Goal: Task Accomplishment & Management: Complete application form

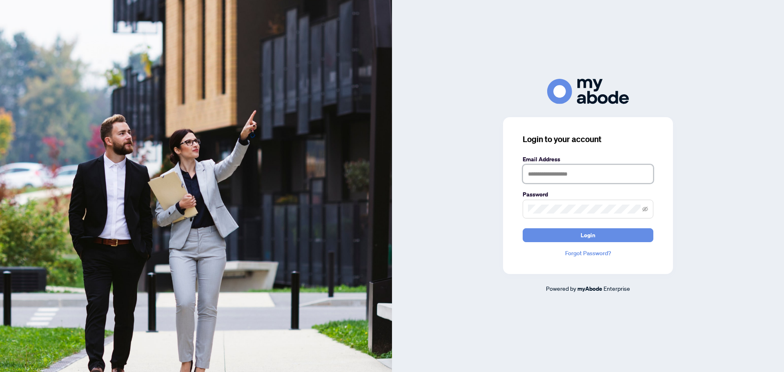
click at [537, 170] on input "text" at bounding box center [588, 174] width 131 height 19
type input "**********"
click at [567, 204] on span at bounding box center [588, 209] width 131 height 19
click at [523, 228] on button "Login" at bounding box center [588, 235] width 131 height 14
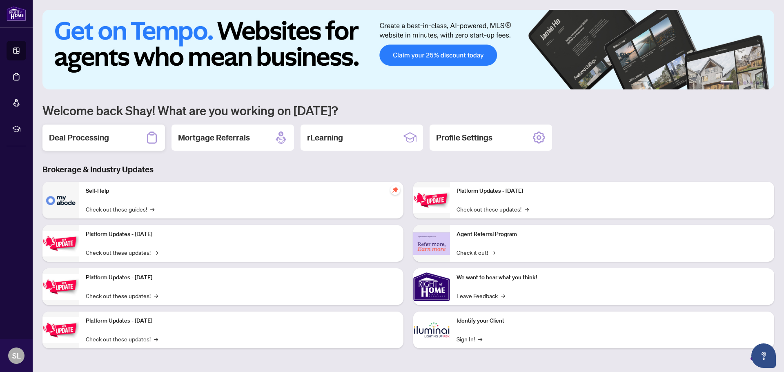
click at [109, 133] on h2 "Deal Processing" at bounding box center [79, 137] width 60 height 11
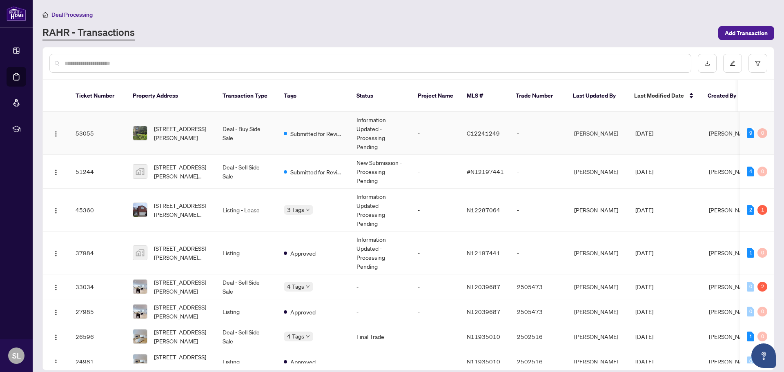
click at [311, 114] on td "Submitted for Review" at bounding box center [313, 133] width 73 height 43
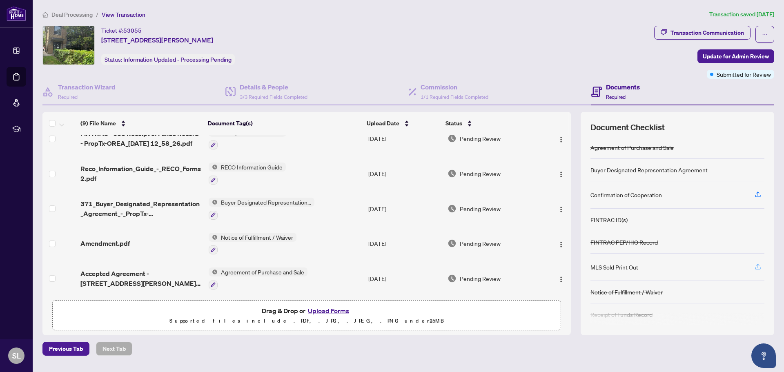
click at [764, 267] on button "button" at bounding box center [757, 267] width 13 height 14
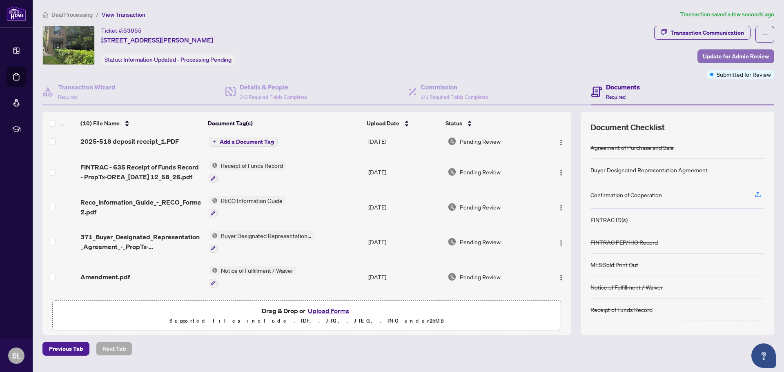
click at [712, 53] on span "Update for Admin Review" at bounding box center [736, 56] width 66 height 13
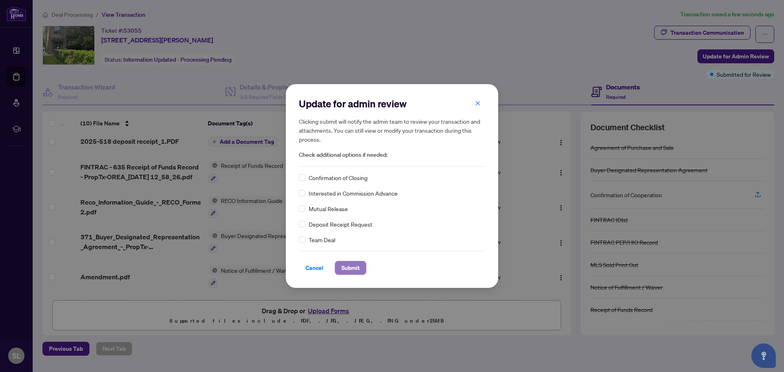
click at [358, 270] on span "Submit" at bounding box center [350, 267] width 18 height 13
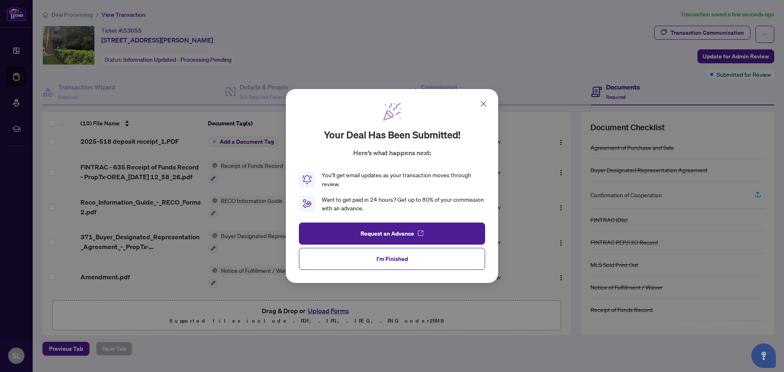
click at [483, 104] on icon at bounding box center [483, 103] width 5 height 5
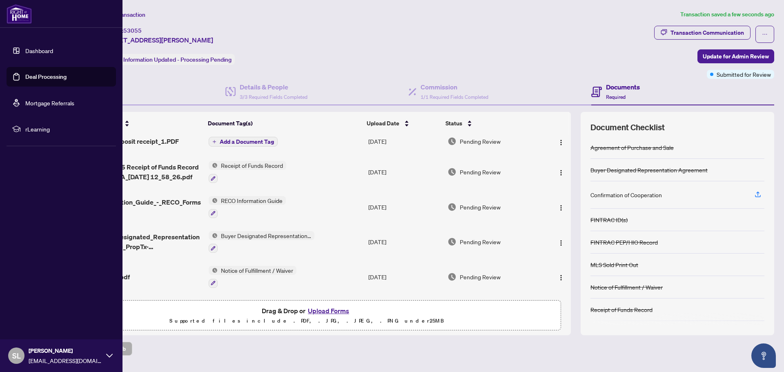
click at [53, 53] on link "Dashboard" at bounding box center [39, 50] width 28 height 7
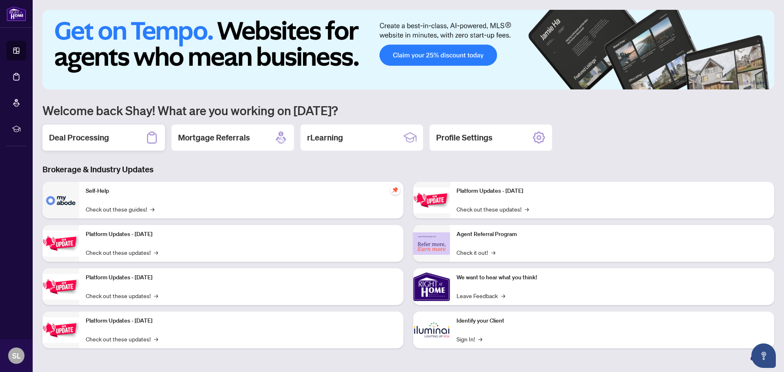
click at [76, 143] on h2 "Deal Processing" at bounding box center [79, 137] width 60 height 11
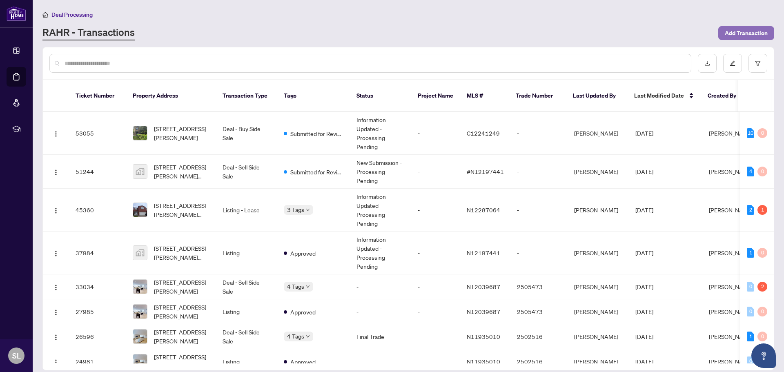
click at [723, 35] on button "Add Transaction" at bounding box center [746, 33] width 56 height 14
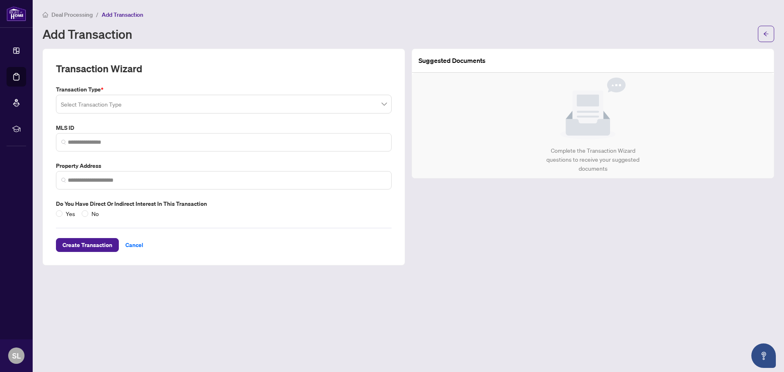
click at [96, 108] on input "search" at bounding box center [220, 105] width 319 height 18
